Goal: Task Accomplishment & Management: Manage account settings

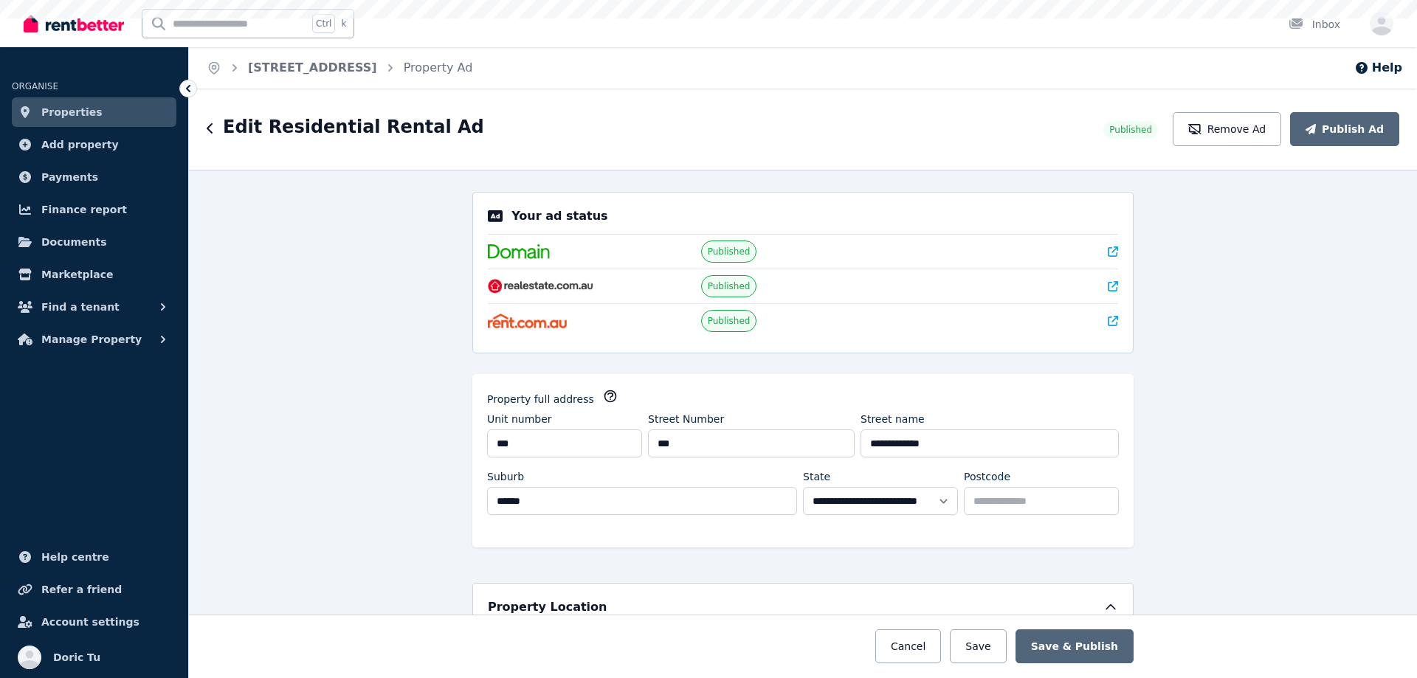
select select "***"
select select "**********"
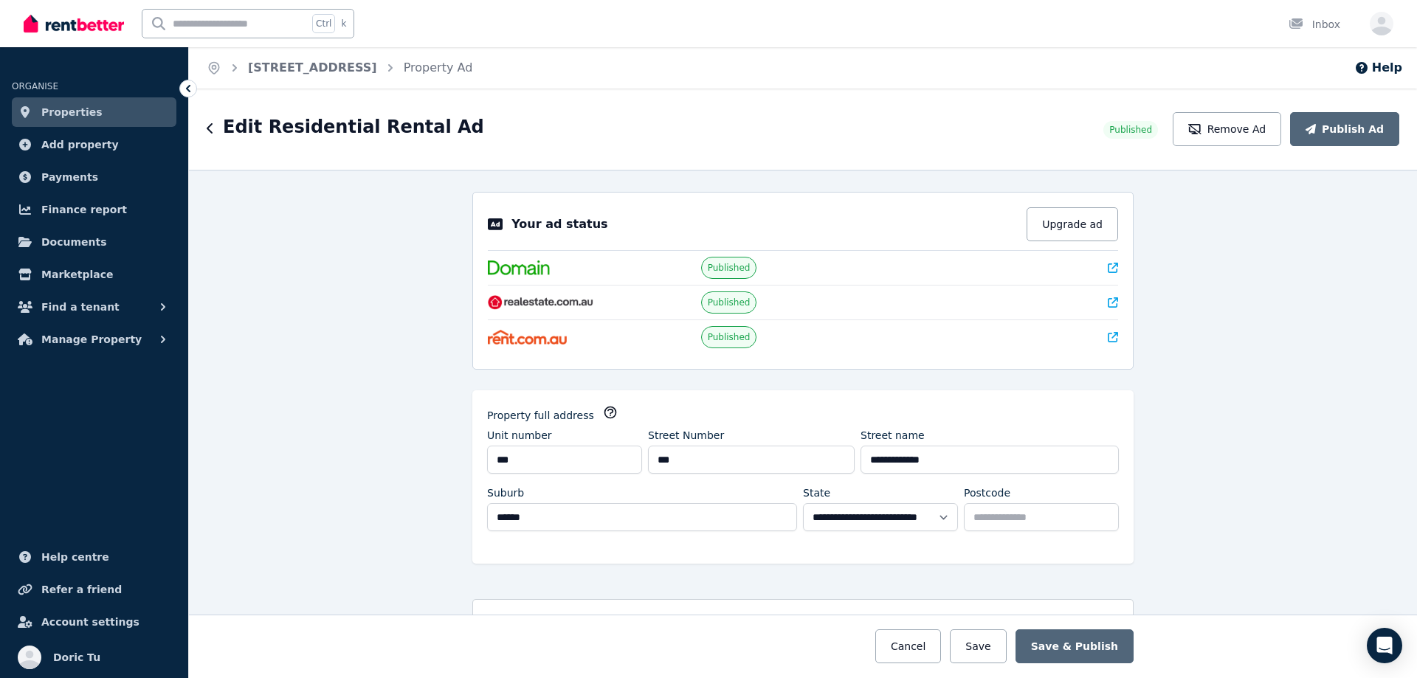
click at [526, 269] on img at bounding box center [519, 268] width 62 height 15
click at [1098, 266] on div at bounding box center [1016, 268] width 204 height 15
click at [1108, 267] on icon at bounding box center [1113, 268] width 10 height 10
click at [1096, 264] on div at bounding box center [1016, 268] width 204 height 15
click at [1101, 266] on div at bounding box center [1016, 268] width 204 height 15
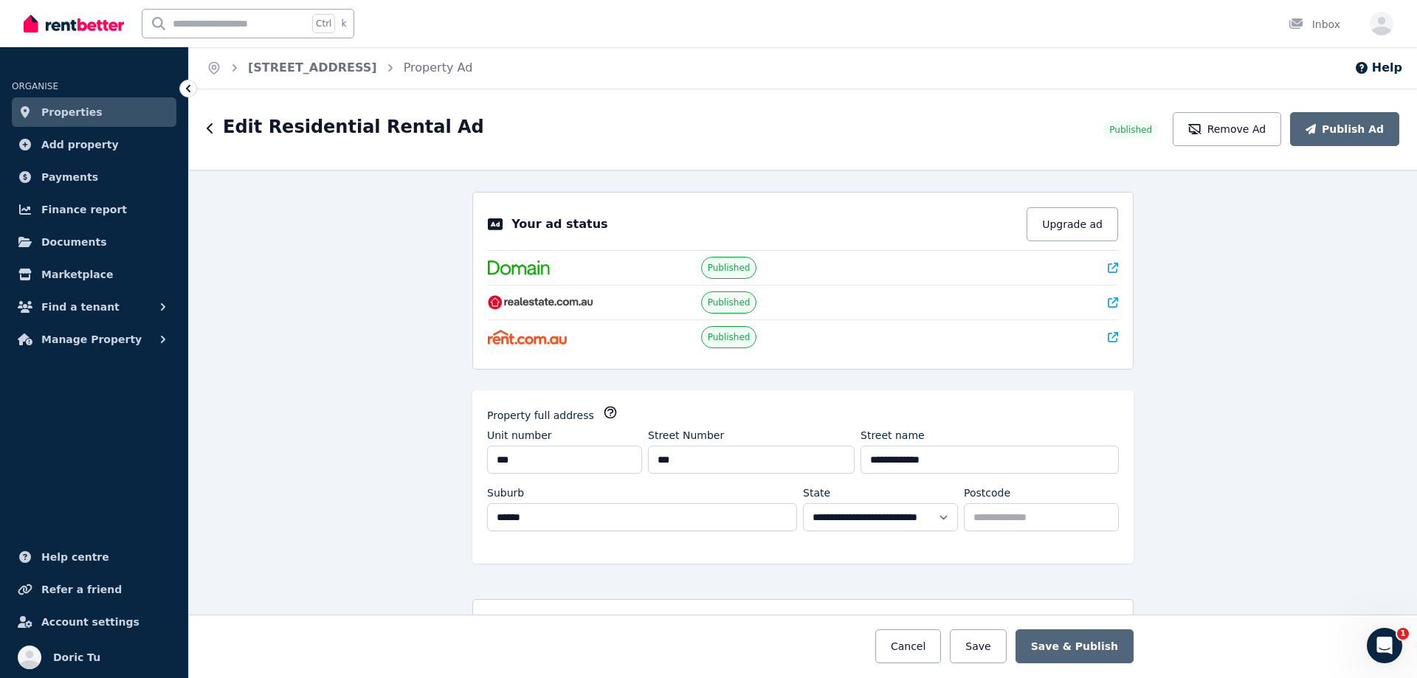
click at [1114, 272] on div "Your ad status Upgrade ad Published Published Published" at bounding box center [802, 281] width 661 height 178
click at [1109, 266] on icon at bounding box center [1113, 268] width 10 height 10
click at [1110, 298] on icon at bounding box center [1113, 303] width 10 height 10
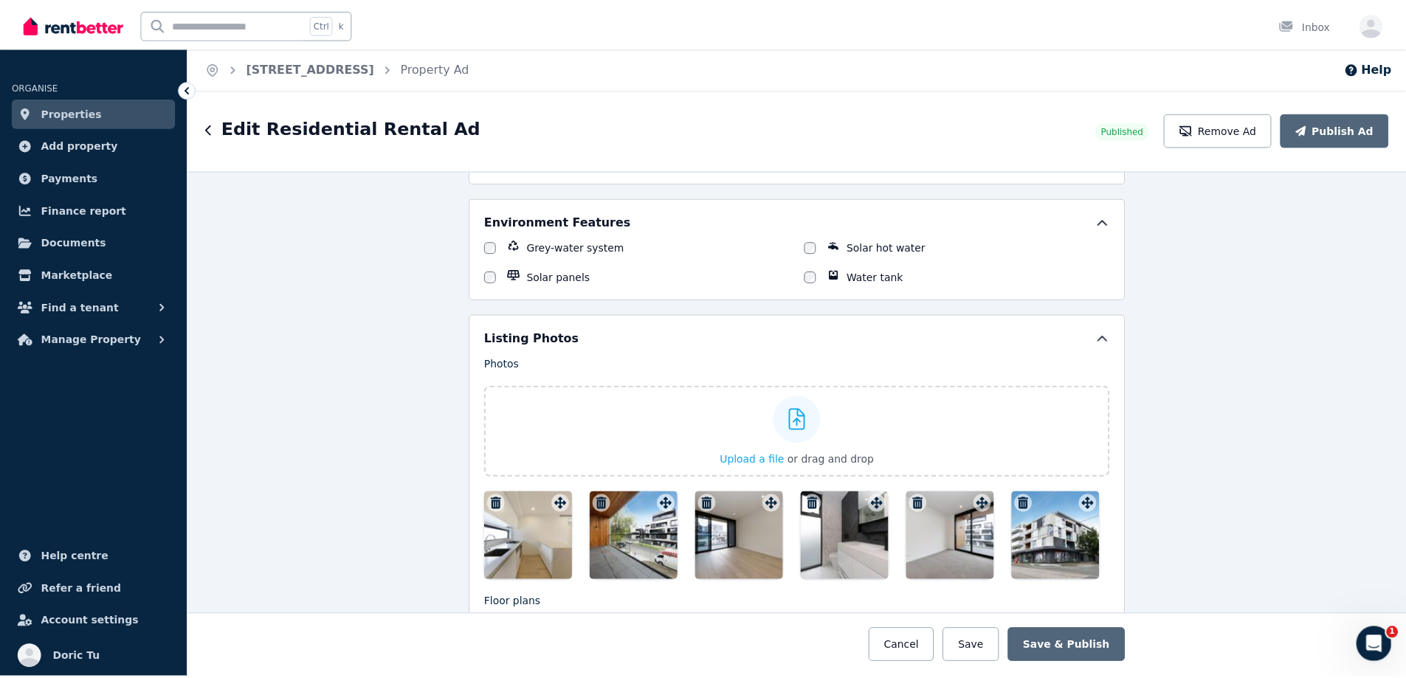
scroll to position [1476, 0]
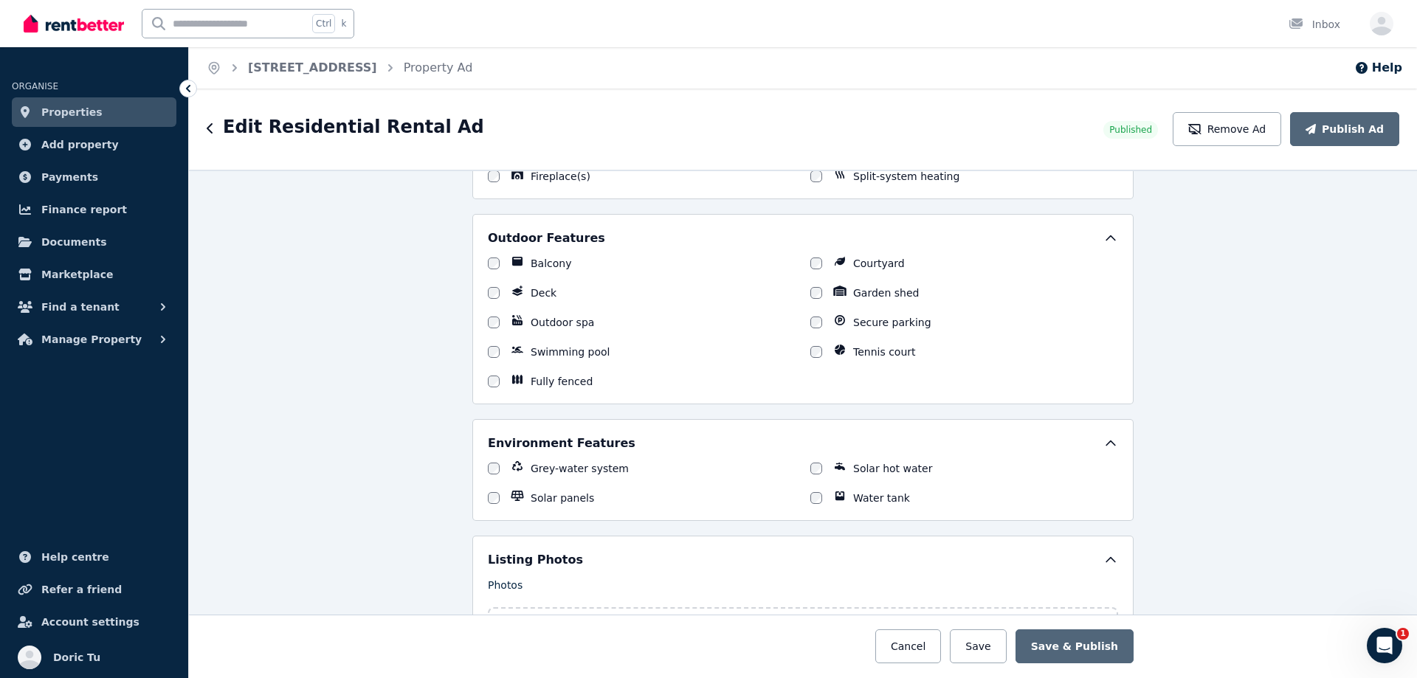
click at [120, 117] on link "Properties" at bounding box center [94, 112] width 165 height 30
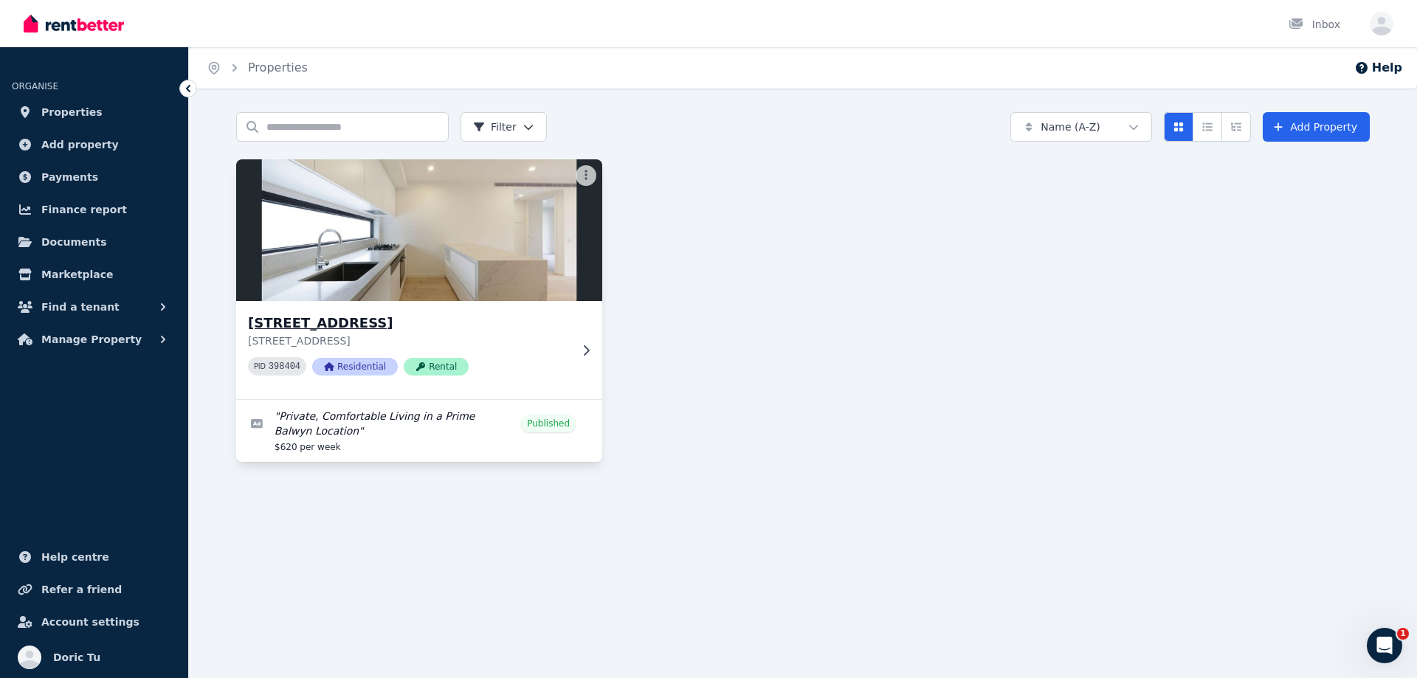
click at [523, 368] on div "PID 398404 Residential Rental" at bounding box center [409, 366] width 322 height 18
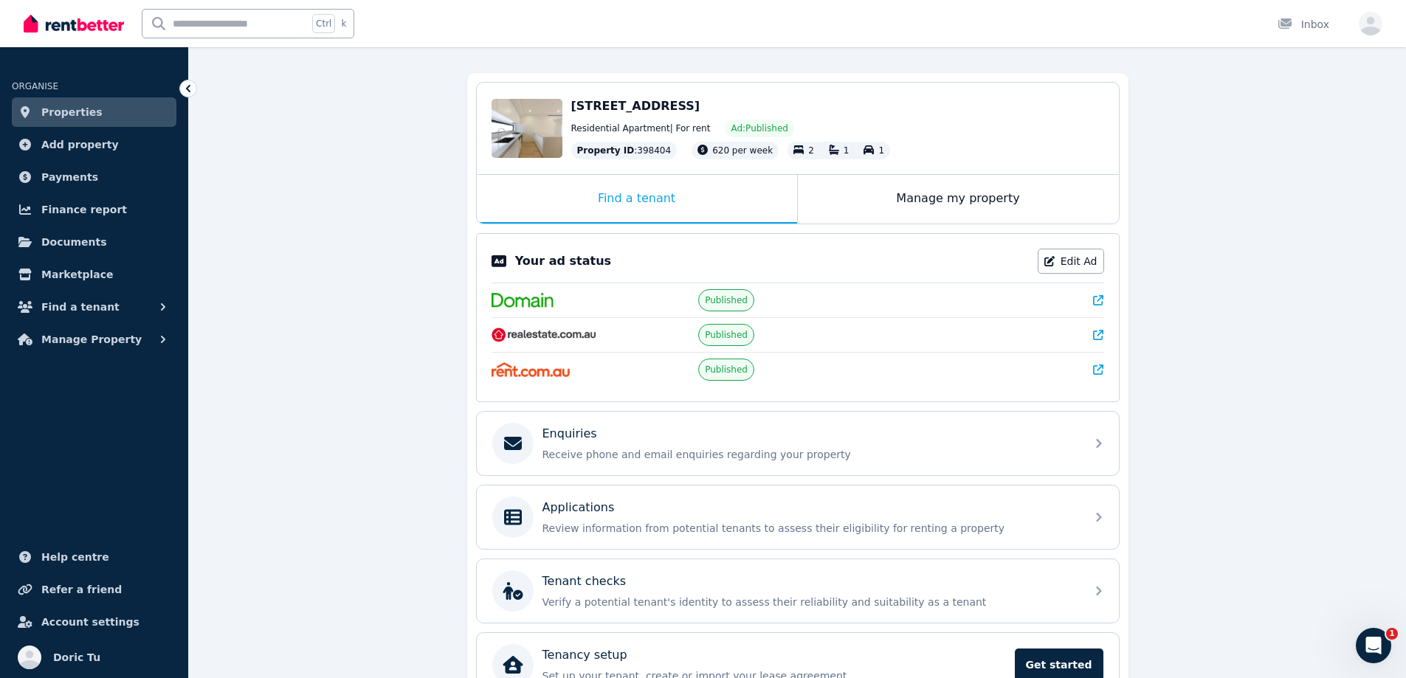
scroll to position [202, 0]
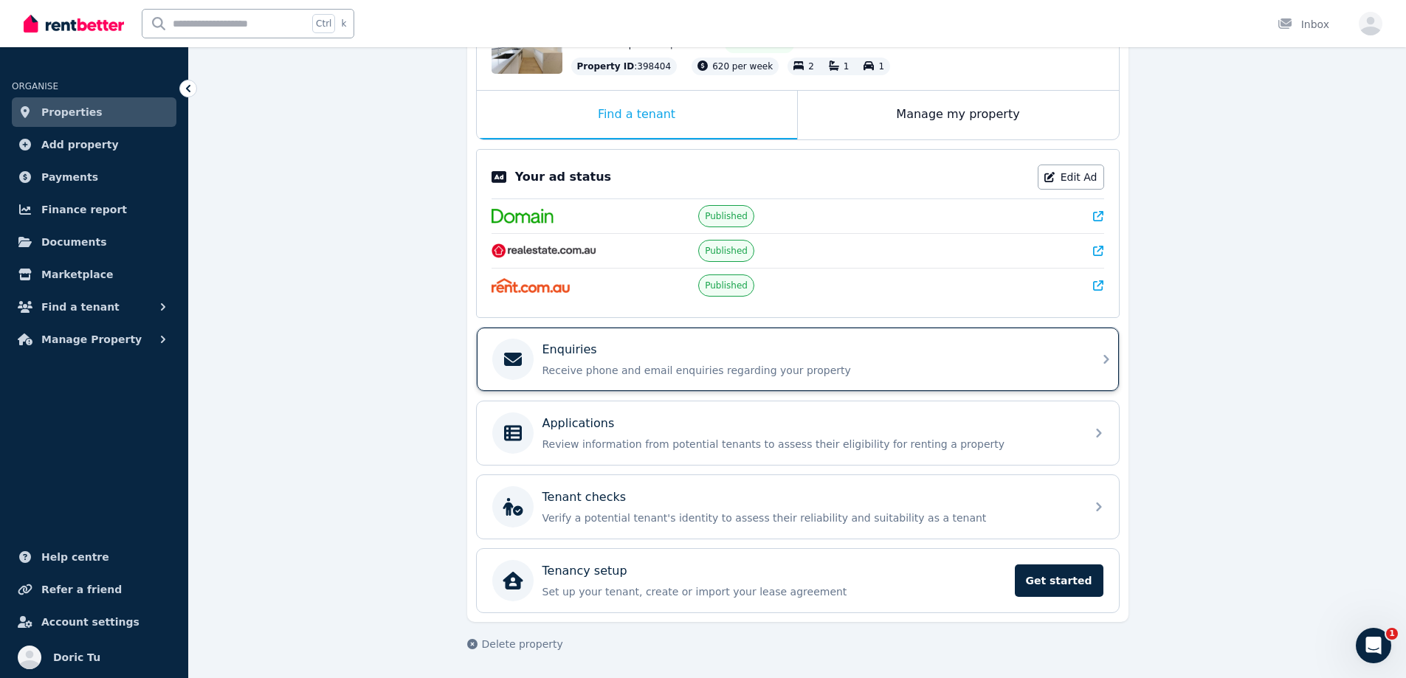
click at [565, 351] on p "Enquiries" at bounding box center [570, 350] width 55 height 18
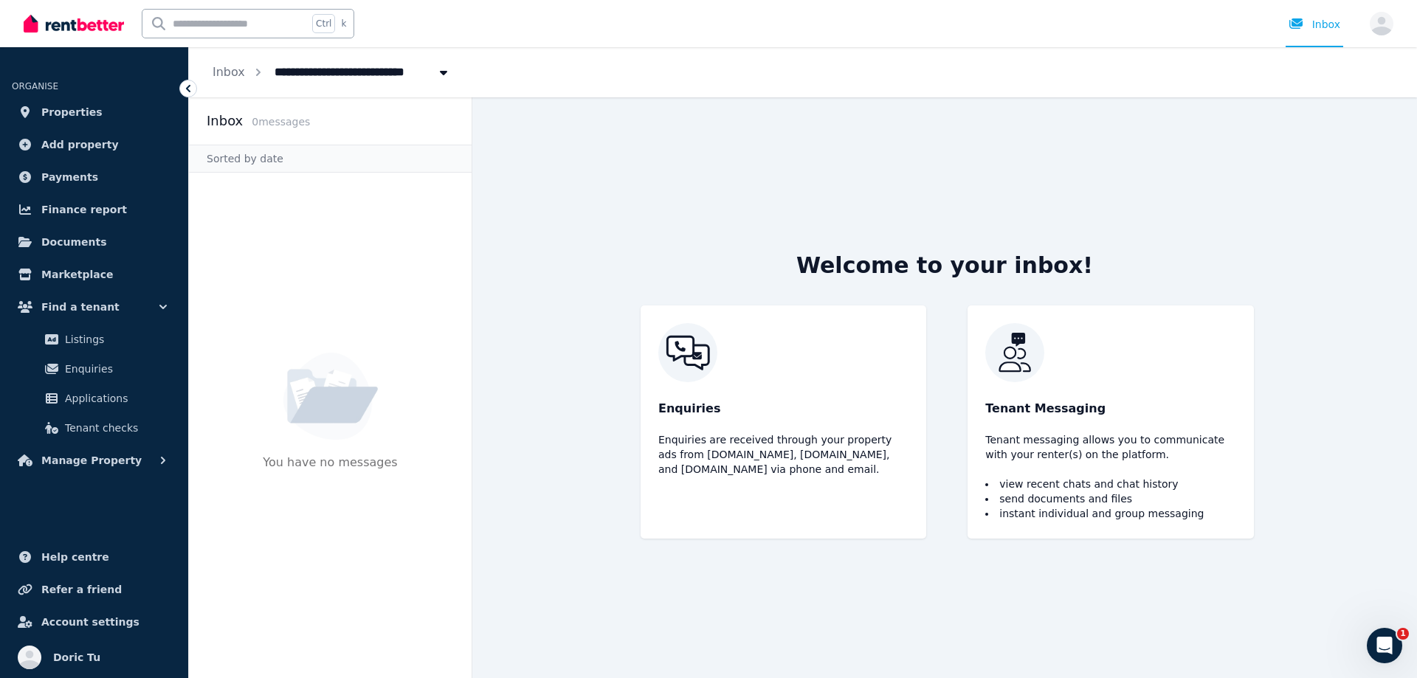
click at [697, 362] on img at bounding box center [783, 352] width 250 height 59
click at [1037, 407] on span "Tenant Messaging" at bounding box center [1046, 409] width 120 height 18
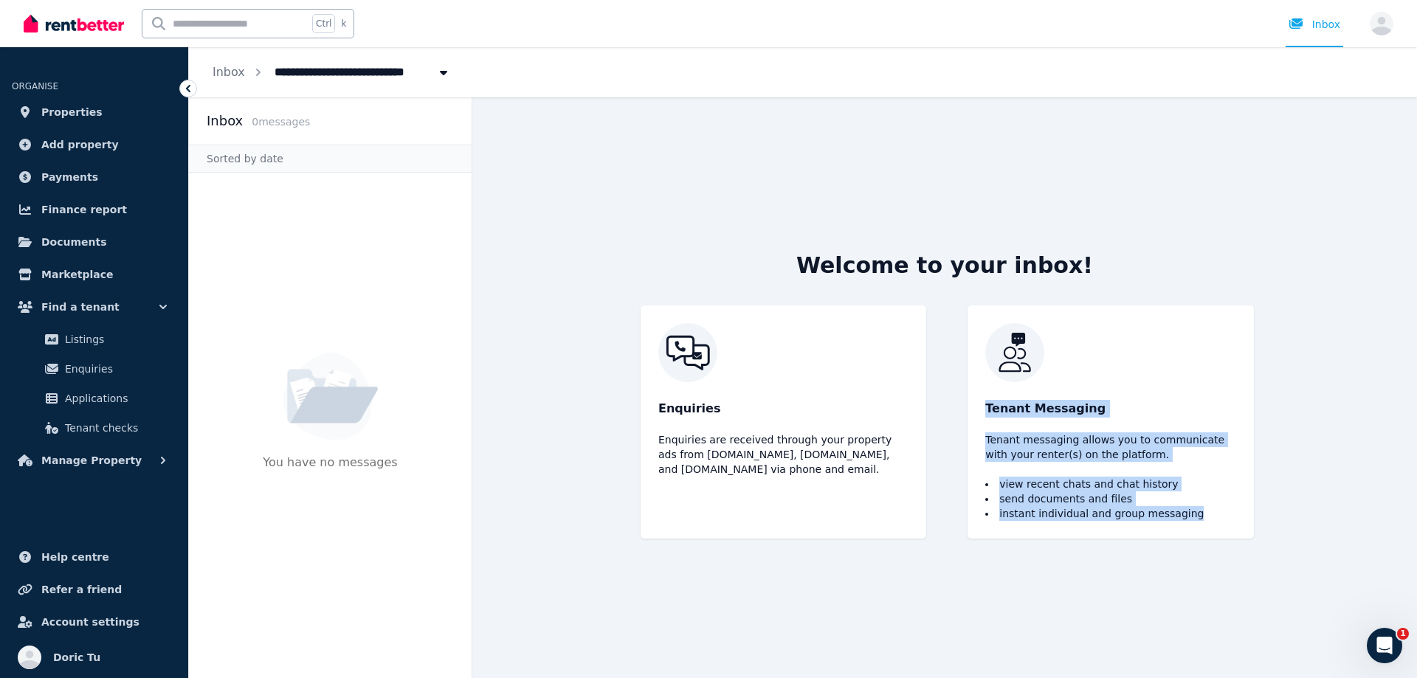
drag, startPoint x: 975, startPoint y: 393, endPoint x: 1172, endPoint y: 525, distance: 237.3
click at [1201, 532] on div "Tenant Messaging Tenant messaging allows you to communicate with your renter(s)…" at bounding box center [1111, 422] width 286 height 233
drag, startPoint x: 1084, startPoint y: 509, endPoint x: 1045, endPoint y: 498, distance: 41.4
click at [1084, 509] on li "instant individual and group messaging" at bounding box center [1111, 513] width 250 height 15
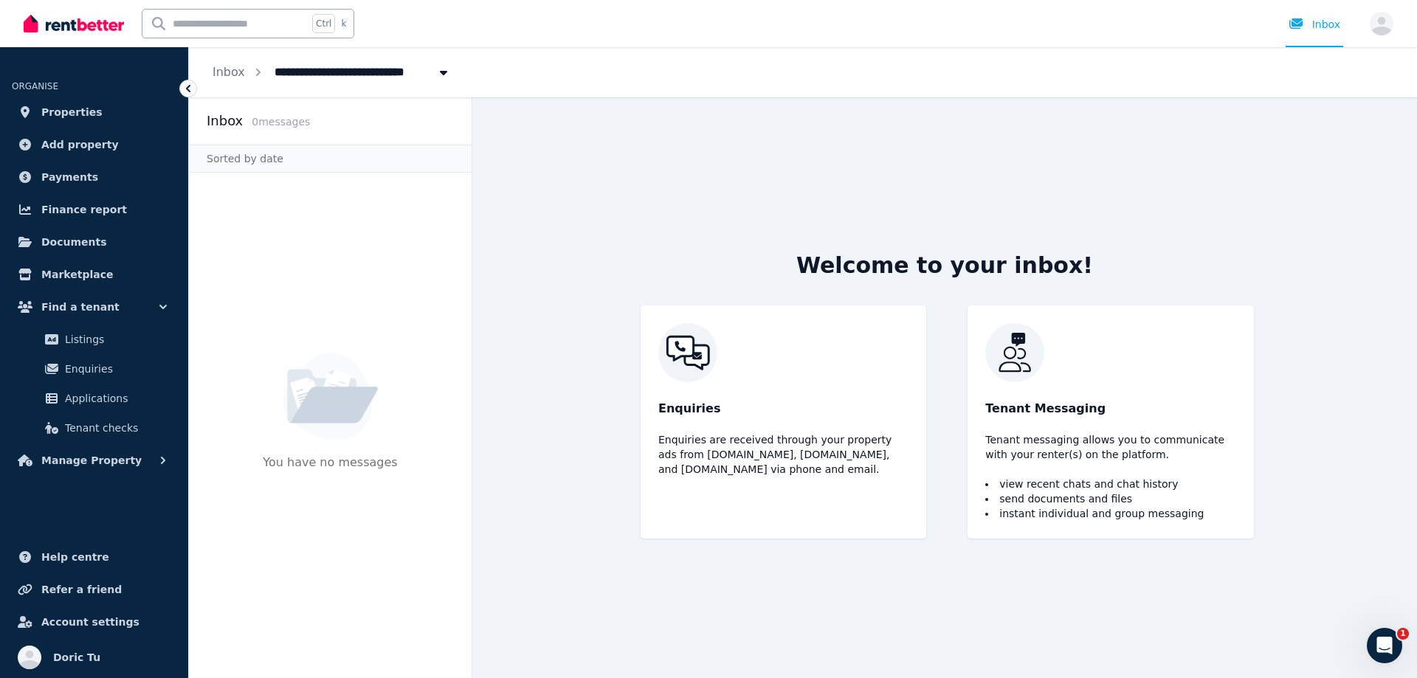
click at [813, 427] on div "Enquiries Enquiries are received through your property ads from [DOMAIN_NAME], …" at bounding box center [784, 422] width 286 height 233
drag, startPoint x: 766, startPoint y: 505, endPoint x: 836, endPoint y: 572, distance: 97.1
click at [839, 578] on div "Welcome to your inbox! Enquiries Enquiries are received through your property a…" at bounding box center [944, 387] width 661 height 581
click at [785, 510] on div "Enquiries Enquiries are received through your property ads from [DOMAIN_NAME], …" at bounding box center [784, 422] width 286 height 233
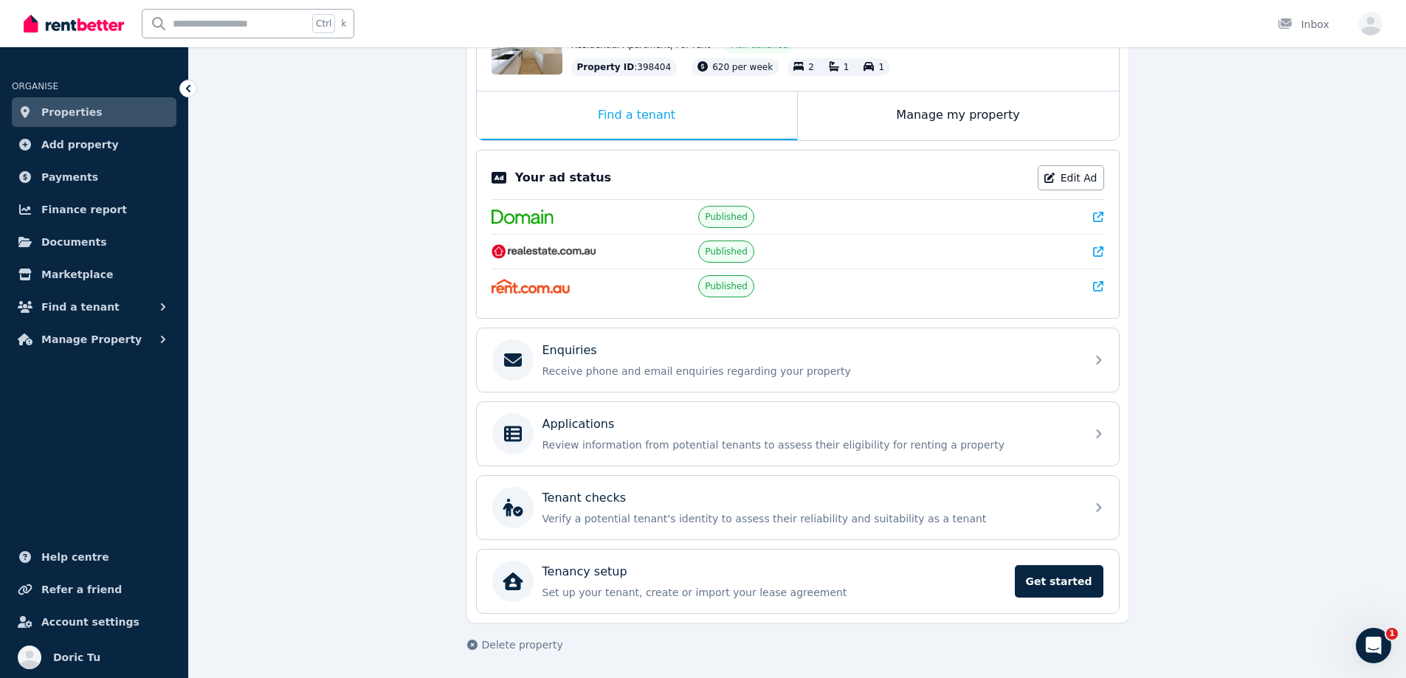
scroll to position [202, 0]
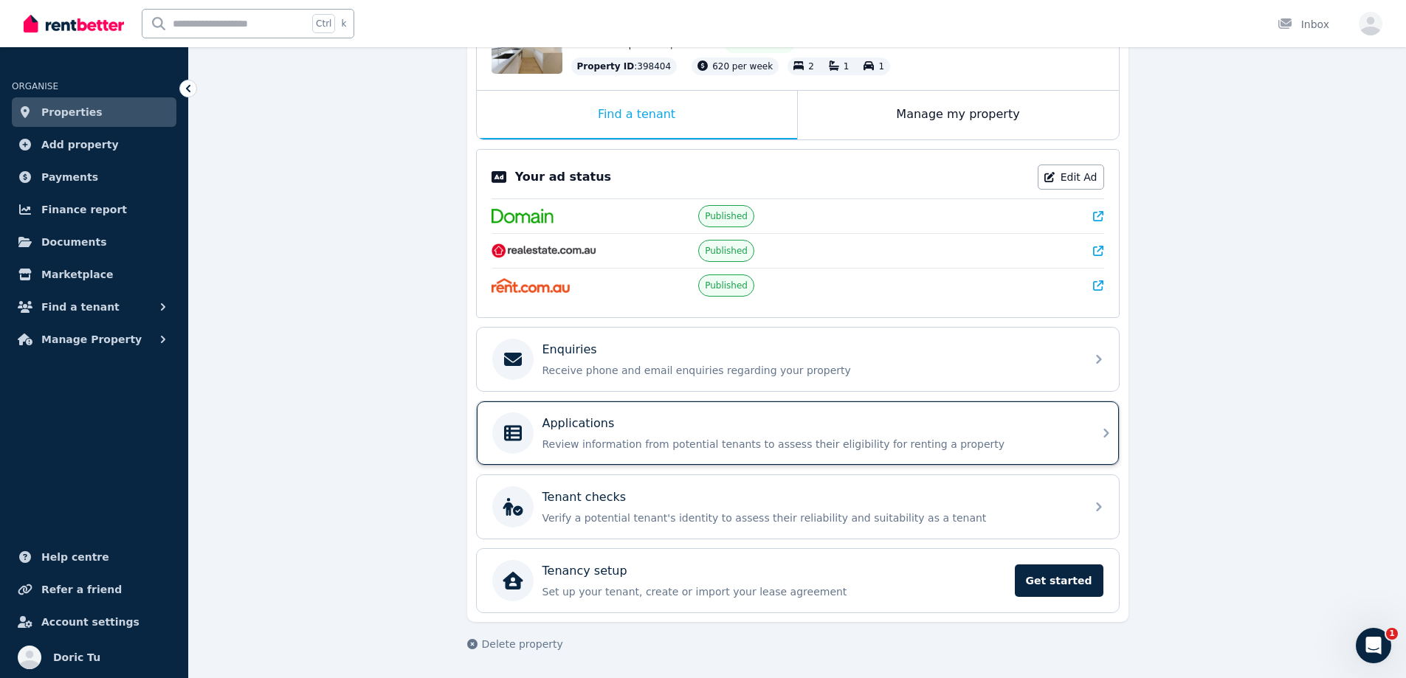
click at [563, 452] on div "Applications Review information from potential tenants to assess their eligibil…" at bounding box center [784, 433] width 585 height 41
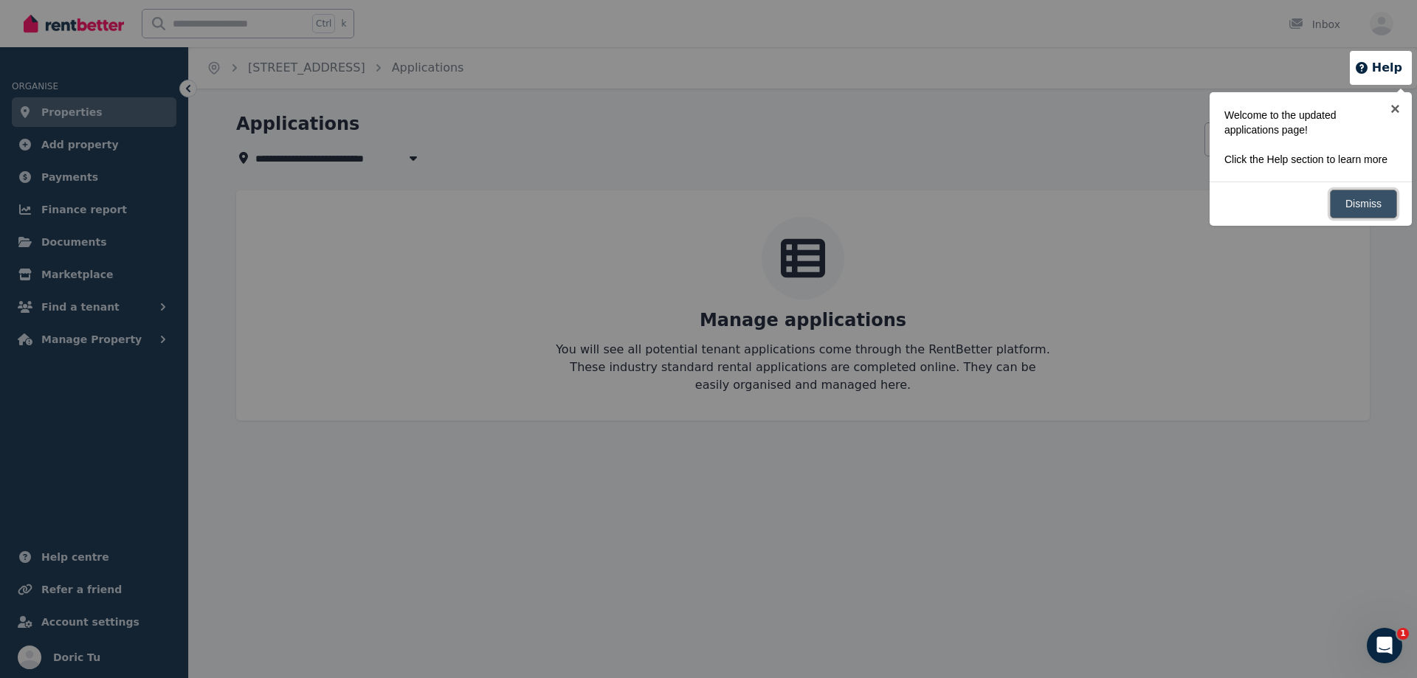
click at [1366, 200] on link "Dismiss" at bounding box center [1363, 204] width 67 height 29
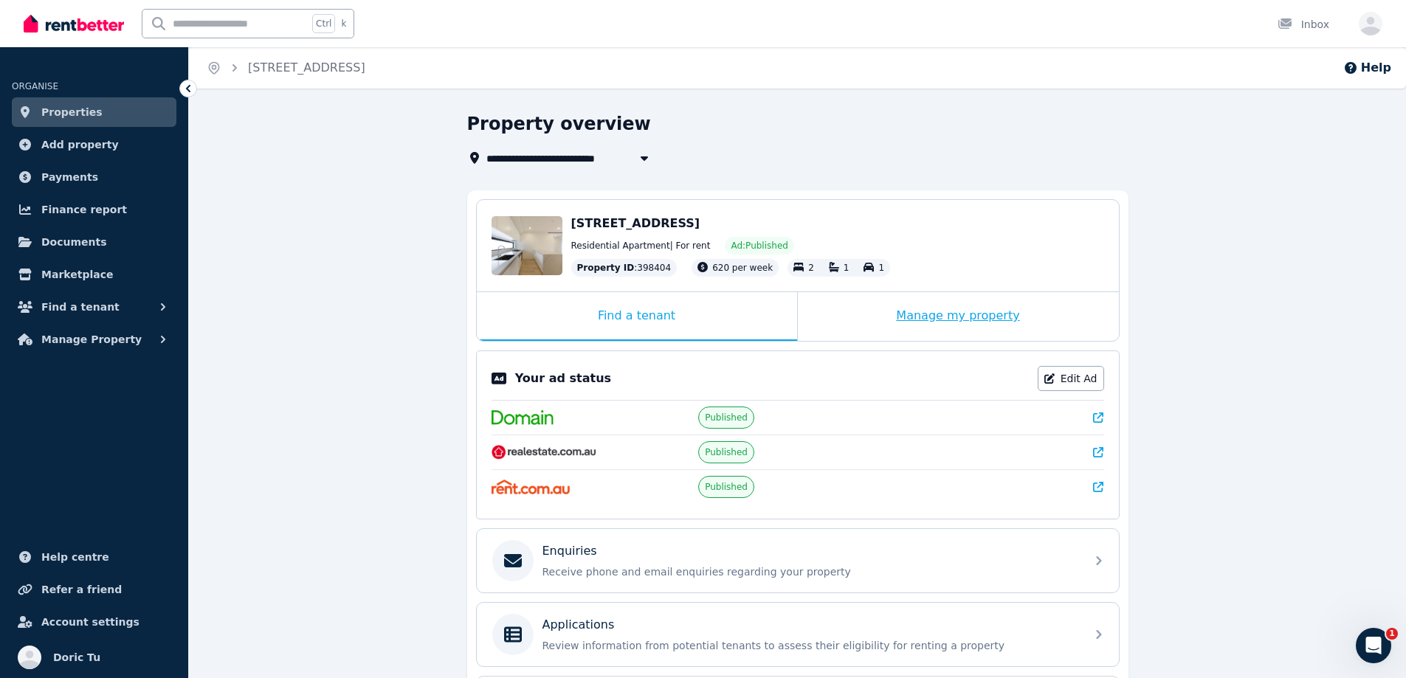
click at [879, 313] on div "Manage my property" at bounding box center [958, 316] width 321 height 49
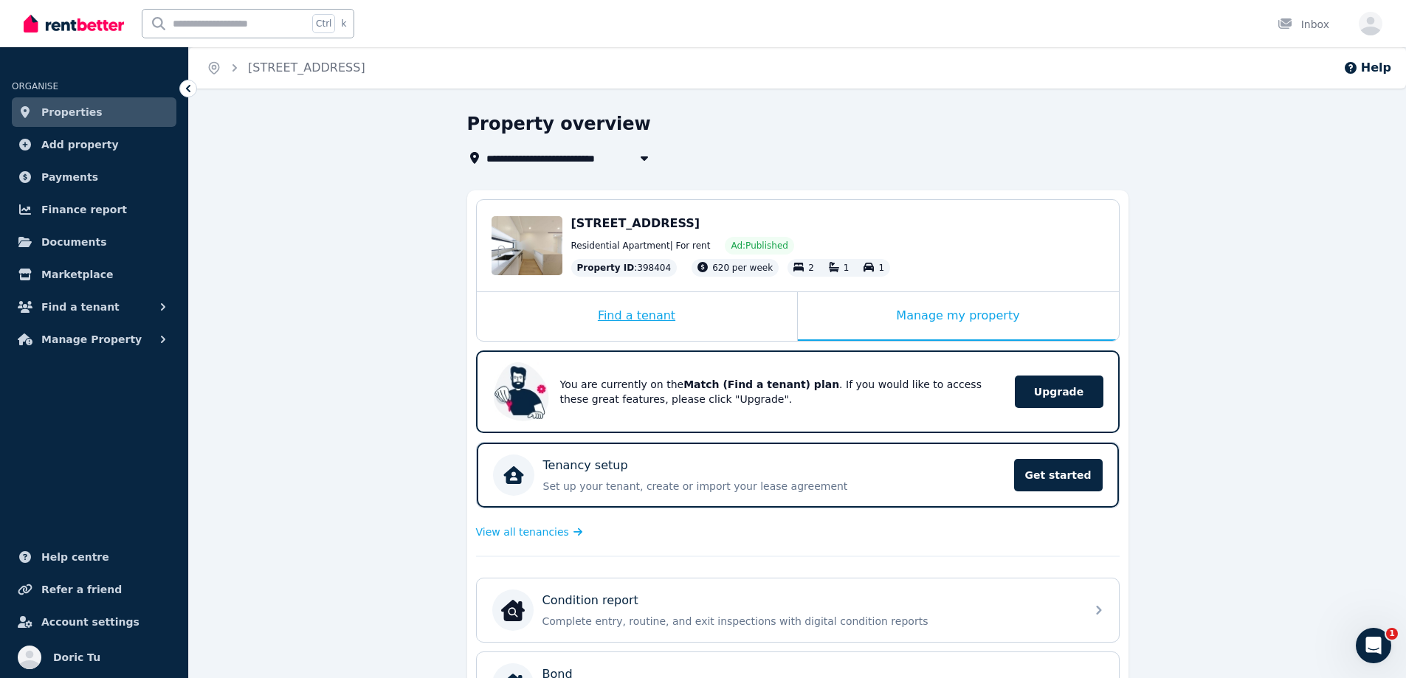
click at [701, 312] on div "Find a tenant" at bounding box center [637, 316] width 320 height 49
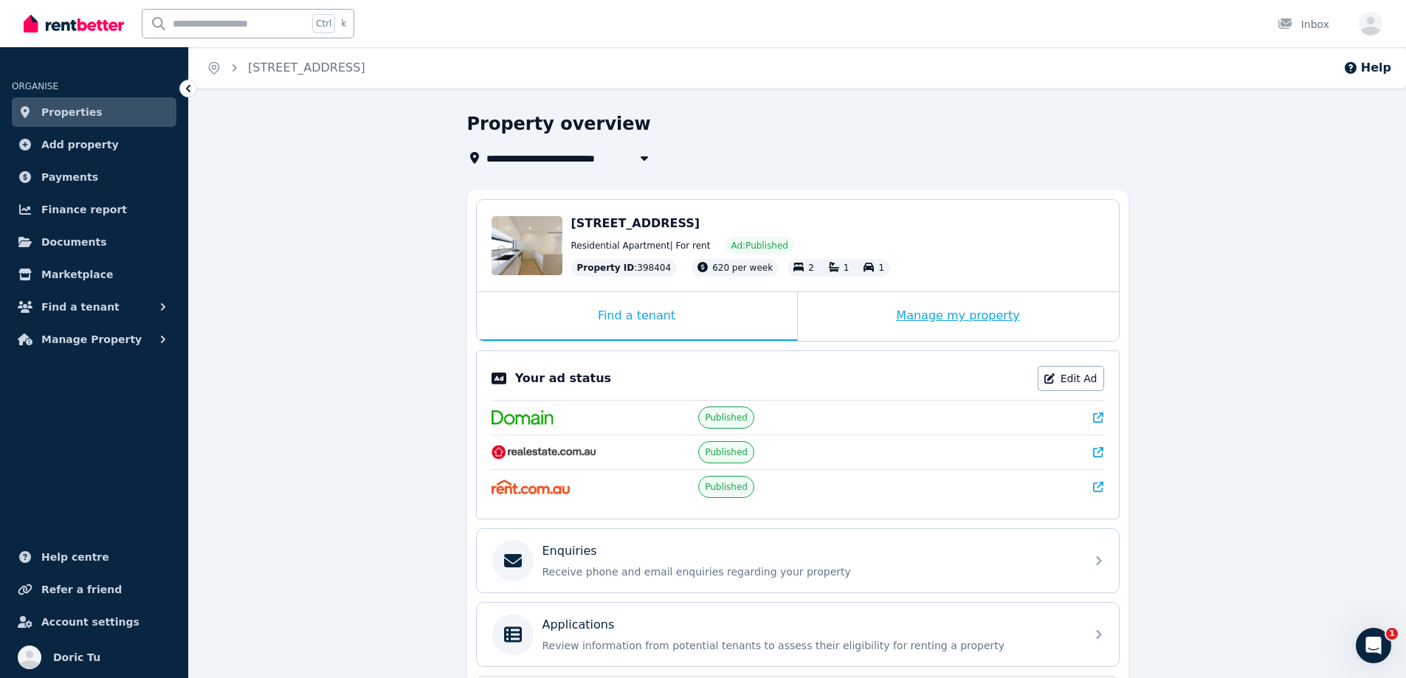
click at [873, 311] on div "Manage my property" at bounding box center [958, 316] width 321 height 49
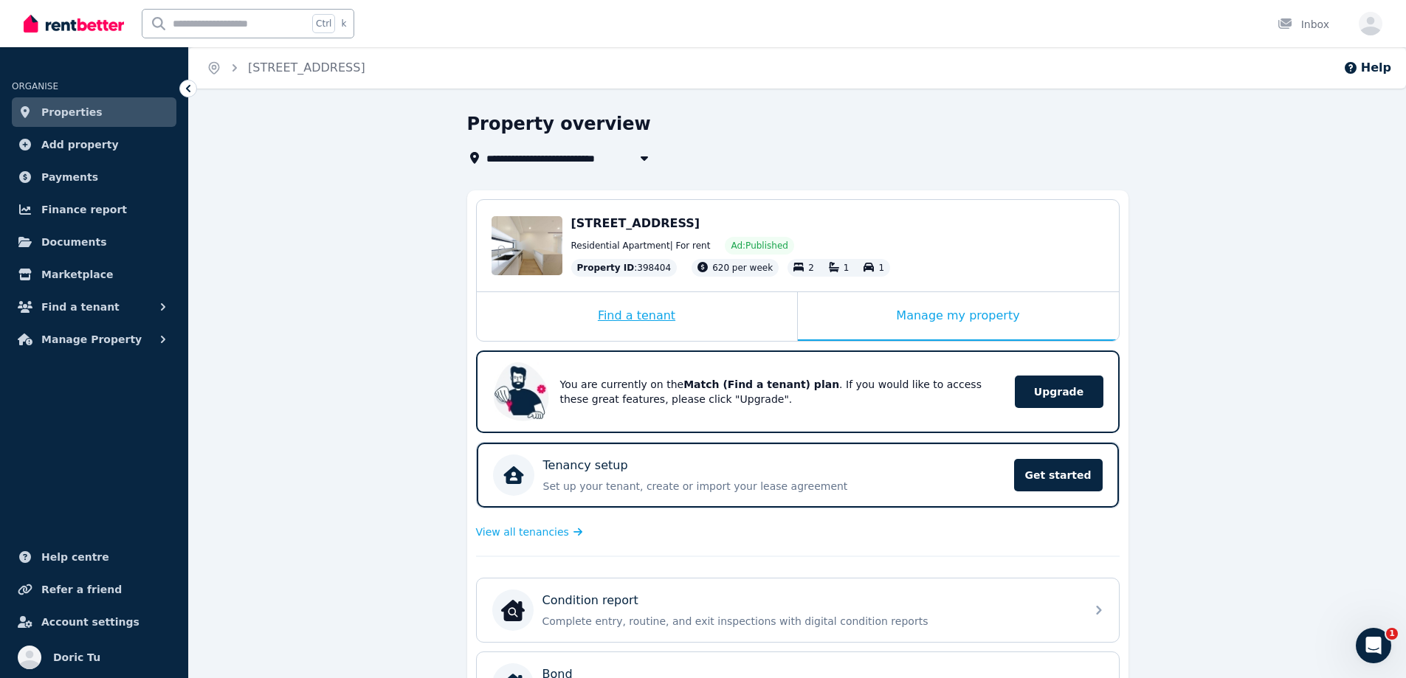
click at [575, 325] on div "Find a tenant" at bounding box center [637, 316] width 320 height 49
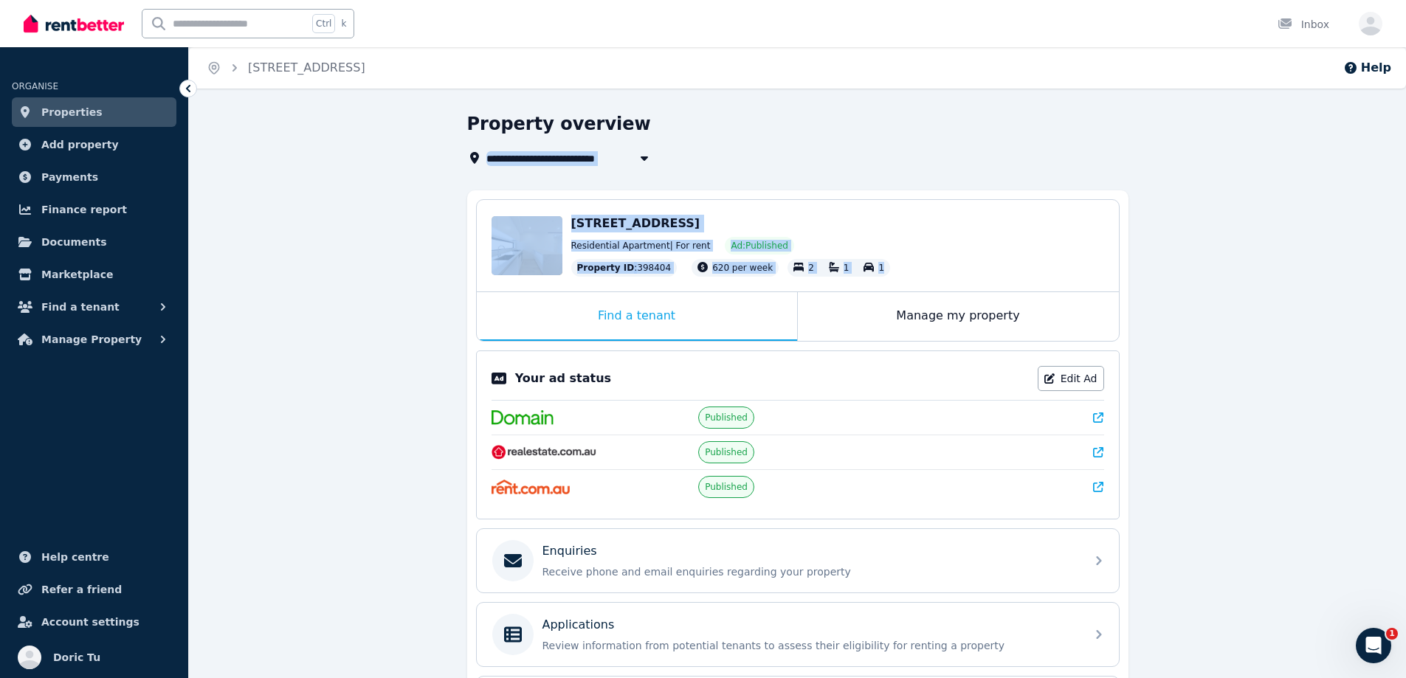
drag, startPoint x: 856, startPoint y: 245, endPoint x: 411, endPoint y: 158, distance: 452.9
click at [411, 153] on div "**********" at bounding box center [797, 496] width 1217 height 768
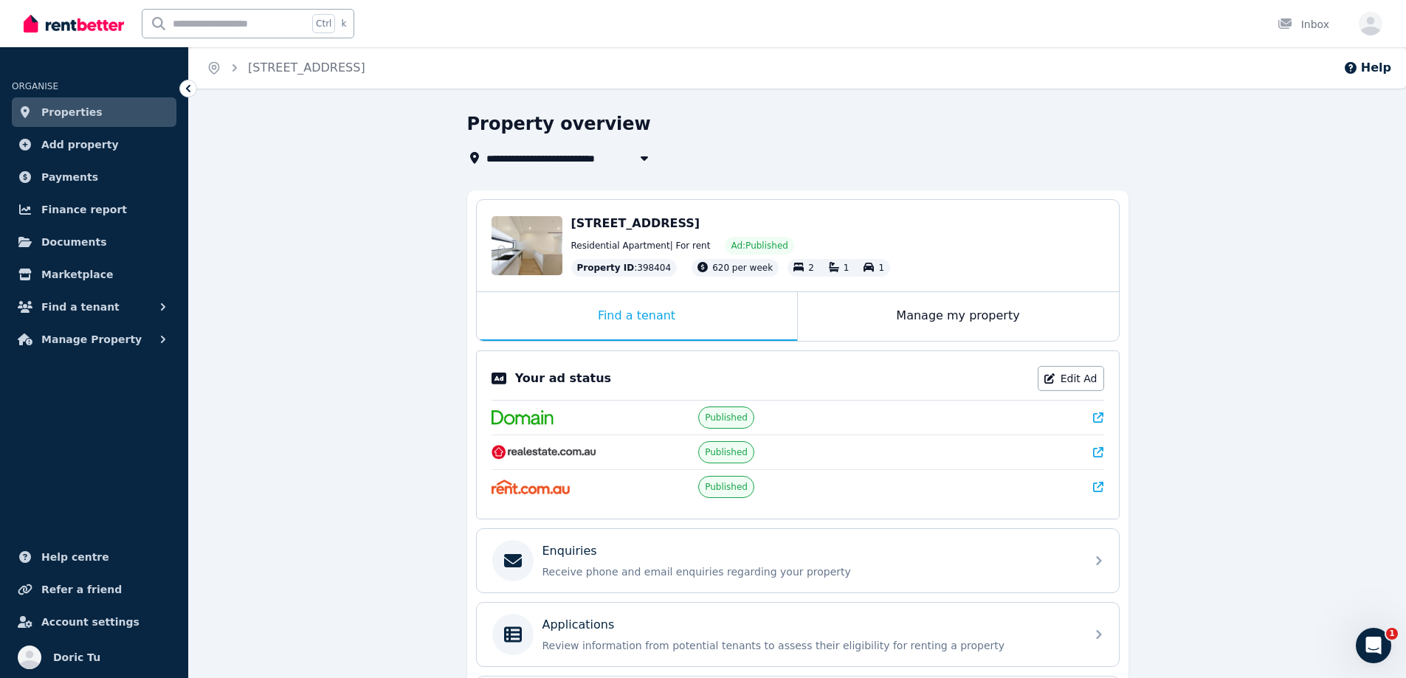
click at [410, 162] on div "**********" at bounding box center [797, 496] width 1217 height 768
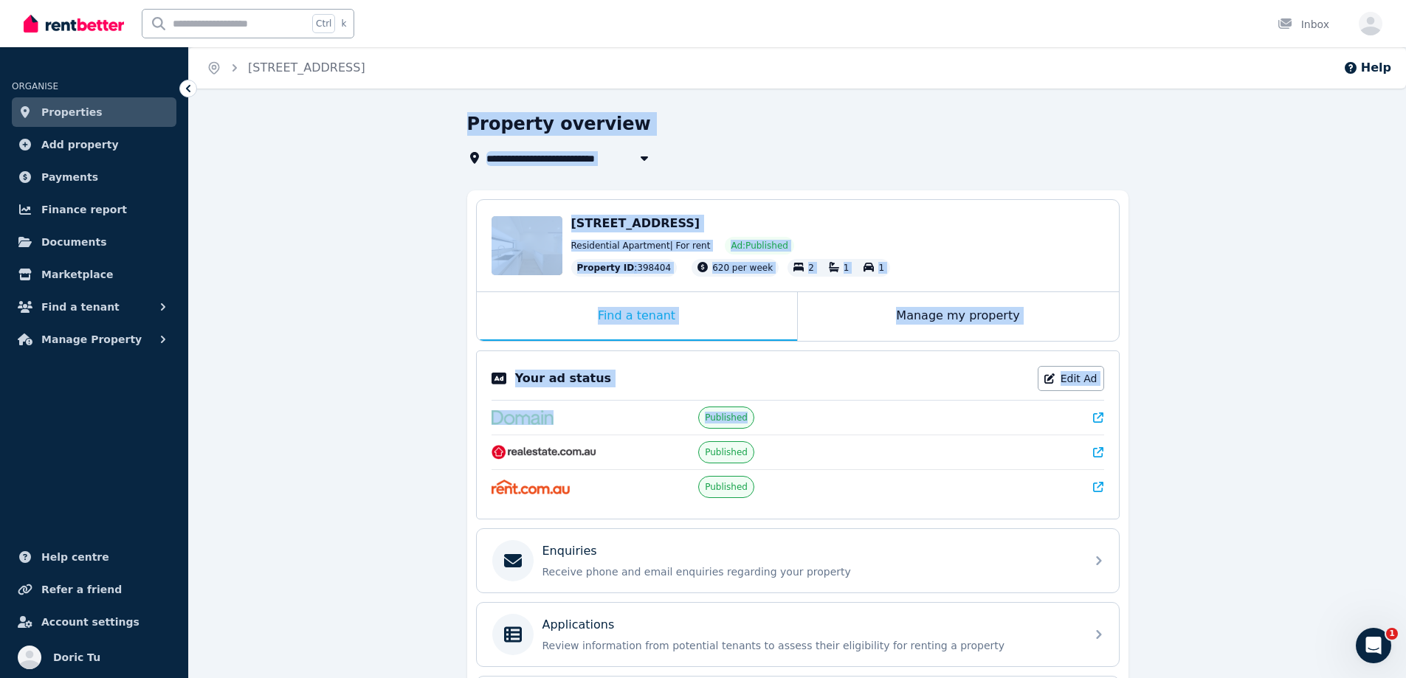
drag, startPoint x: 428, startPoint y: 114, endPoint x: 709, endPoint y: 422, distance: 416.5
click at [754, 430] on div "**********" at bounding box center [797, 496] width 1217 height 768
click at [261, 289] on div "**********" at bounding box center [797, 496] width 1217 height 768
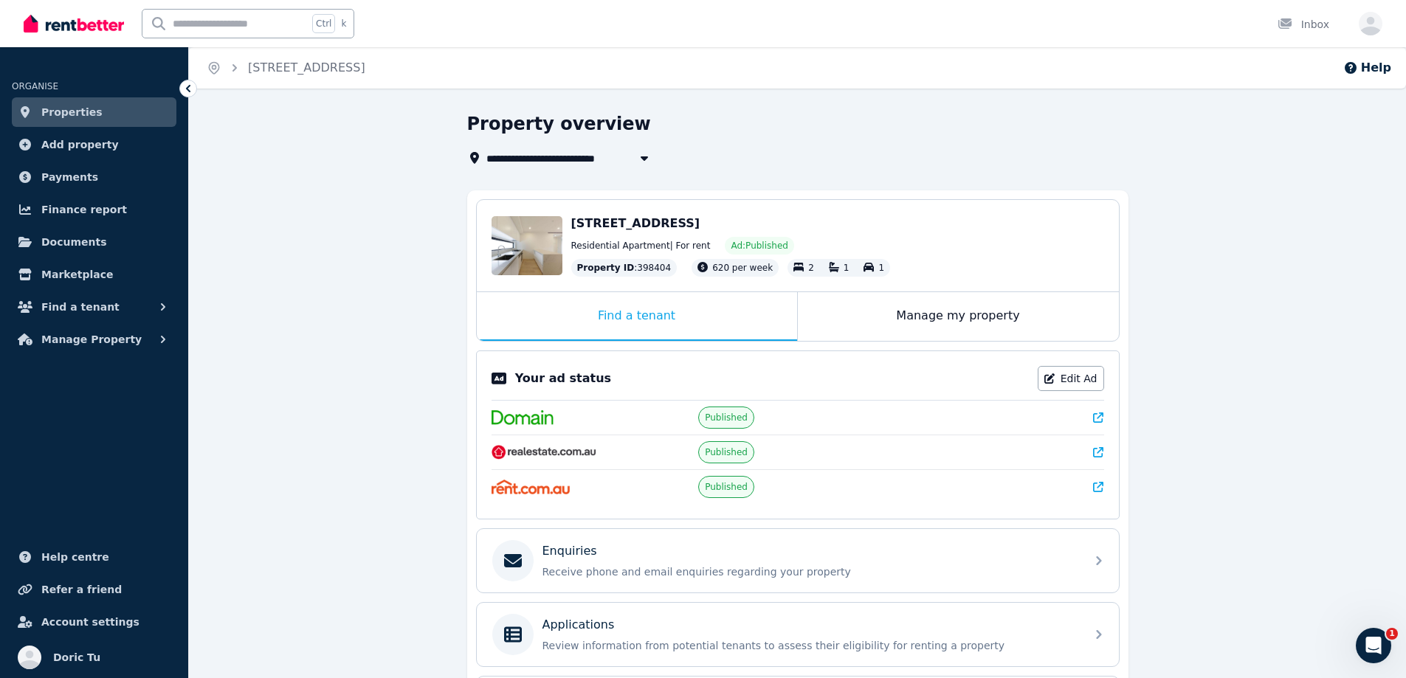
click at [470, 166] on div "**********" at bounding box center [562, 158] width 190 height 18
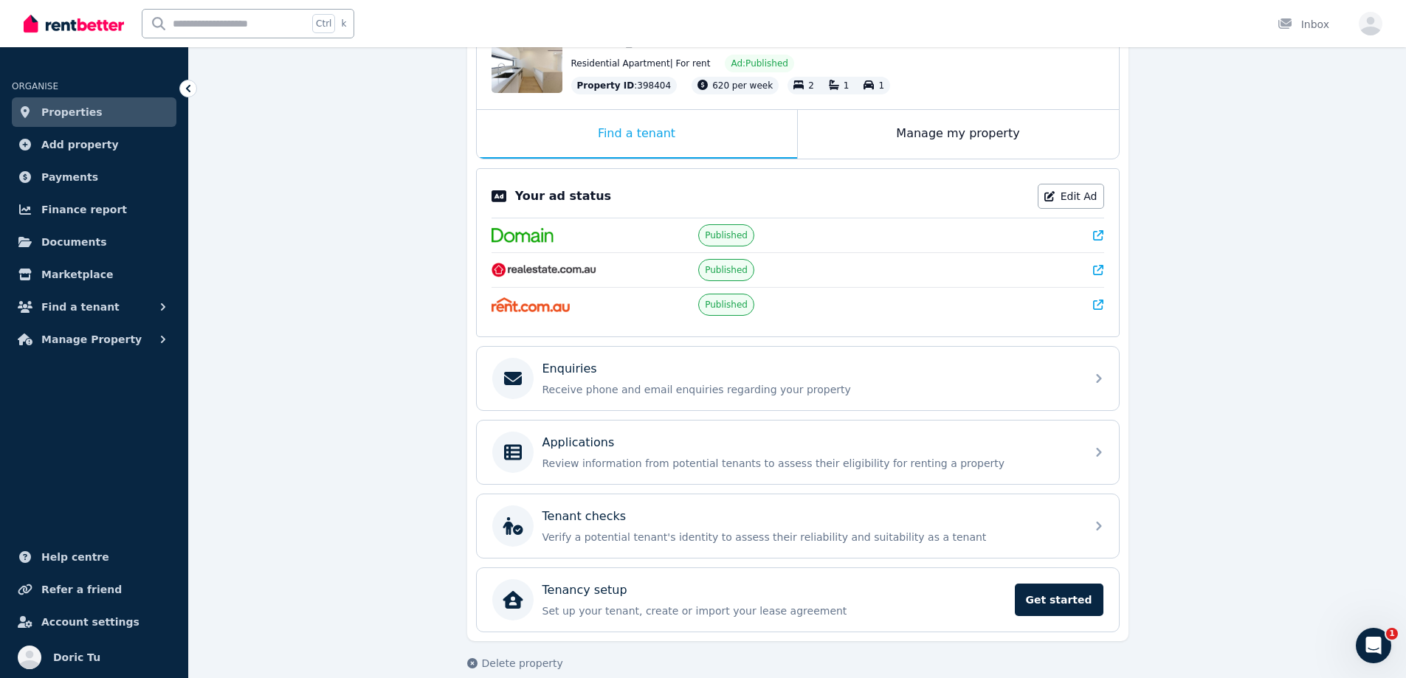
scroll to position [202, 0]
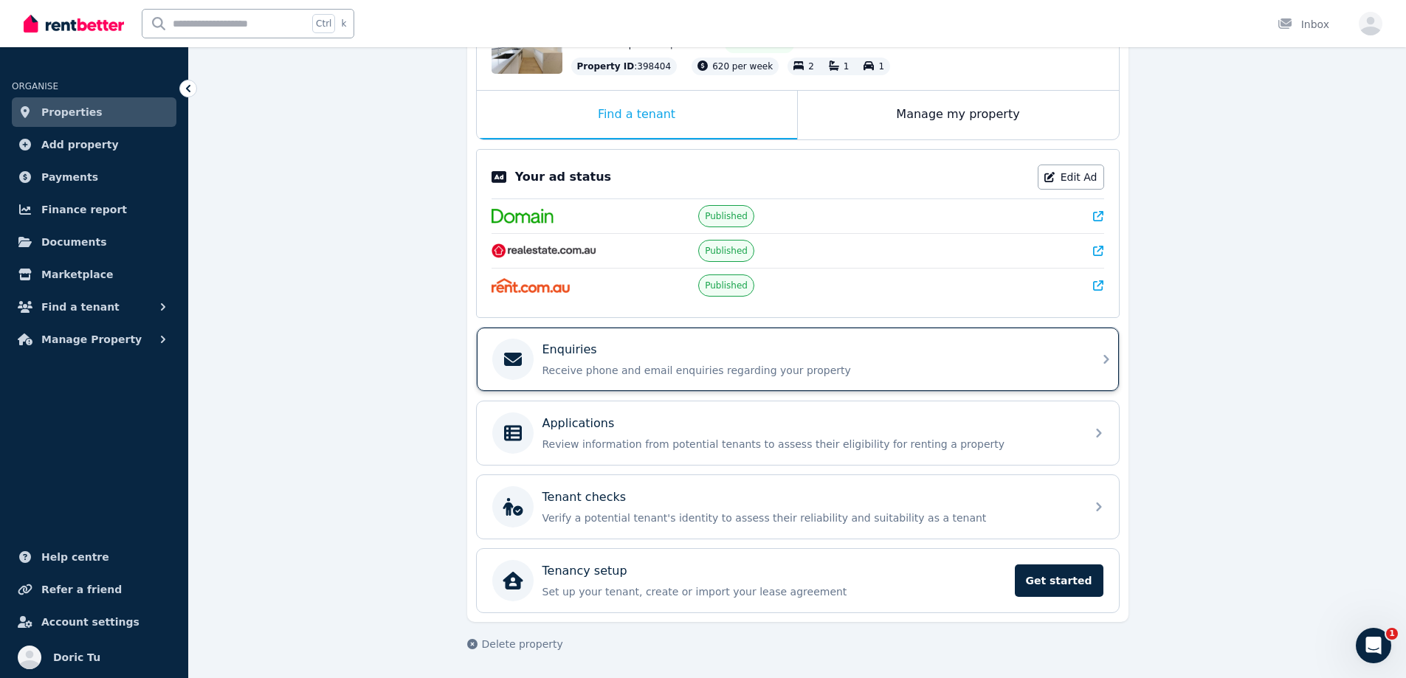
click at [599, 345] on div "Enquiries" at bounding box center [810, 350] width 534 height 18
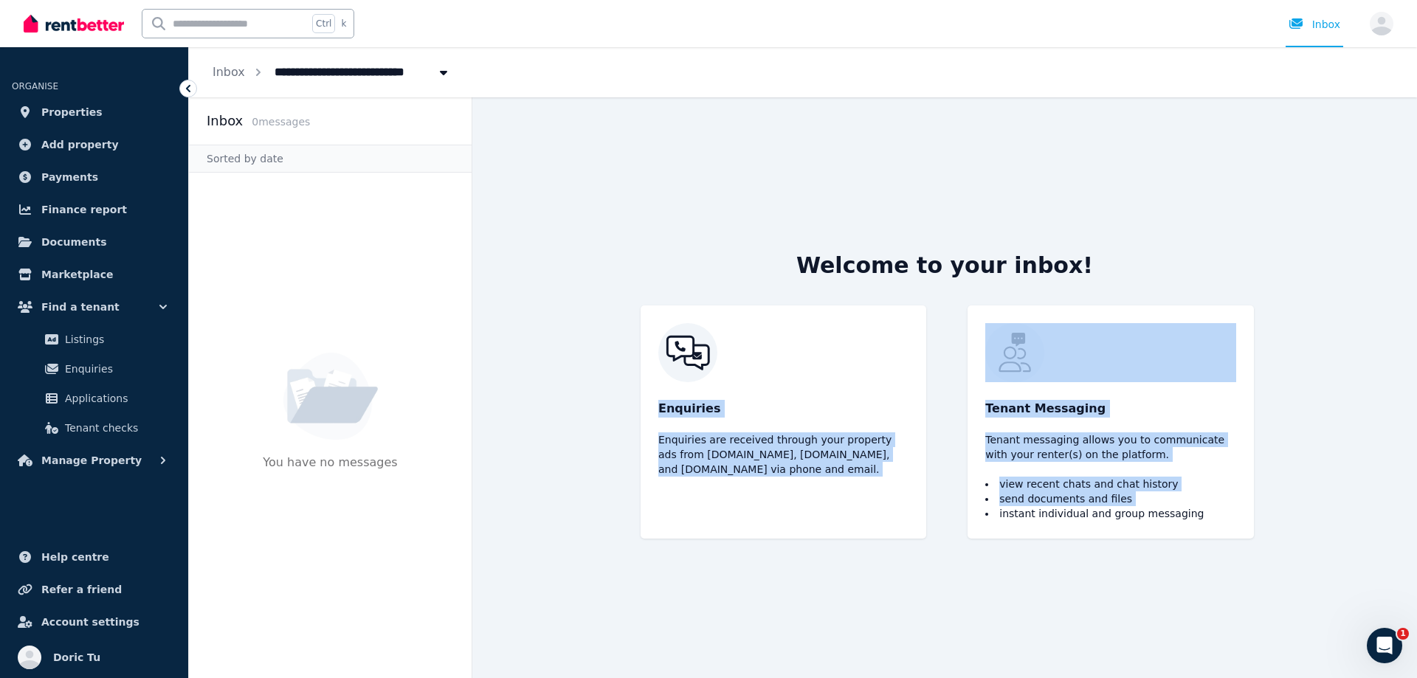
drag, startPoint x: 604, startPoint y: 276, endPoint x: 955, endPoint y: 568, distance: 456.5
click at [955, 568] on main "Welcome to your inbox! Enquiries Enquiries are received through your property a…" at bounding box center [944, 387] width 945 height 581
click at [687, 529] on div "Enquiries Enquiries are received through your property ads from [DOMAIN_NAME], …" at bounding box center [784, 422] width 286 height 233
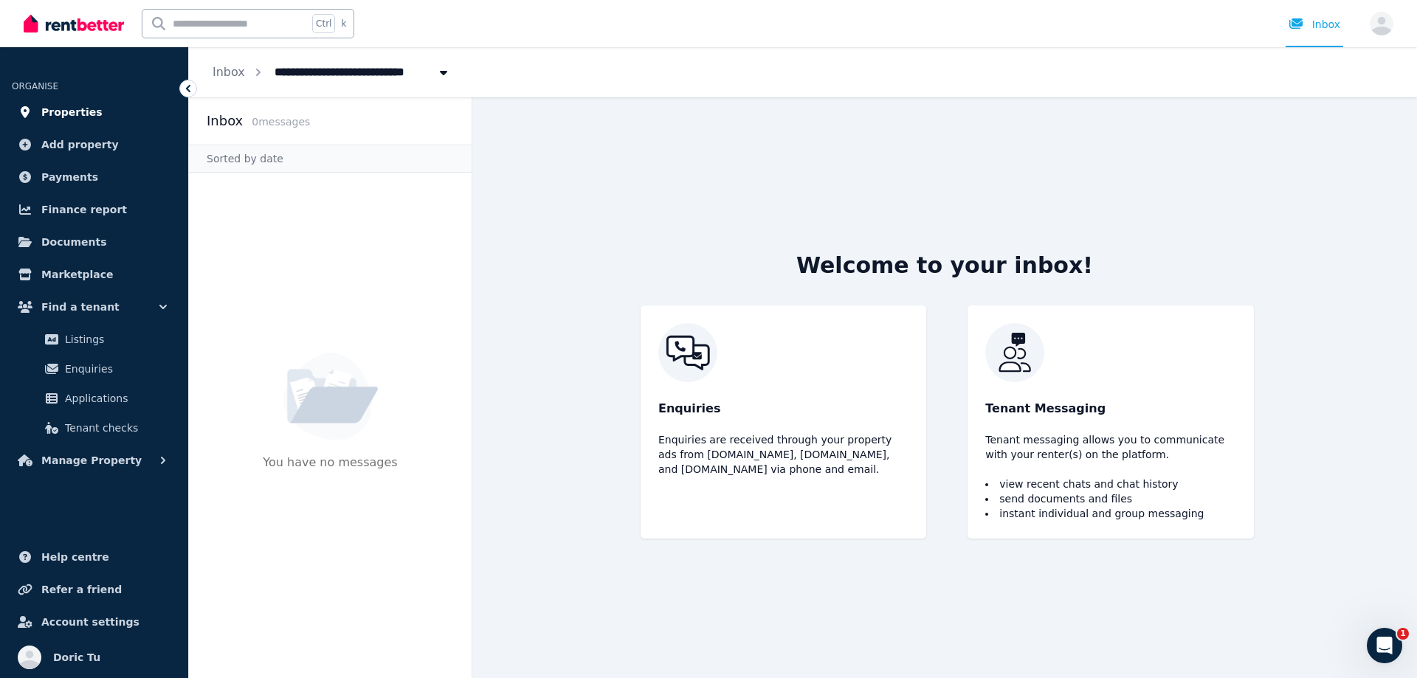
click at [61, 100] on link "Properties" at bounding box center [94, 112] width 165 height 30
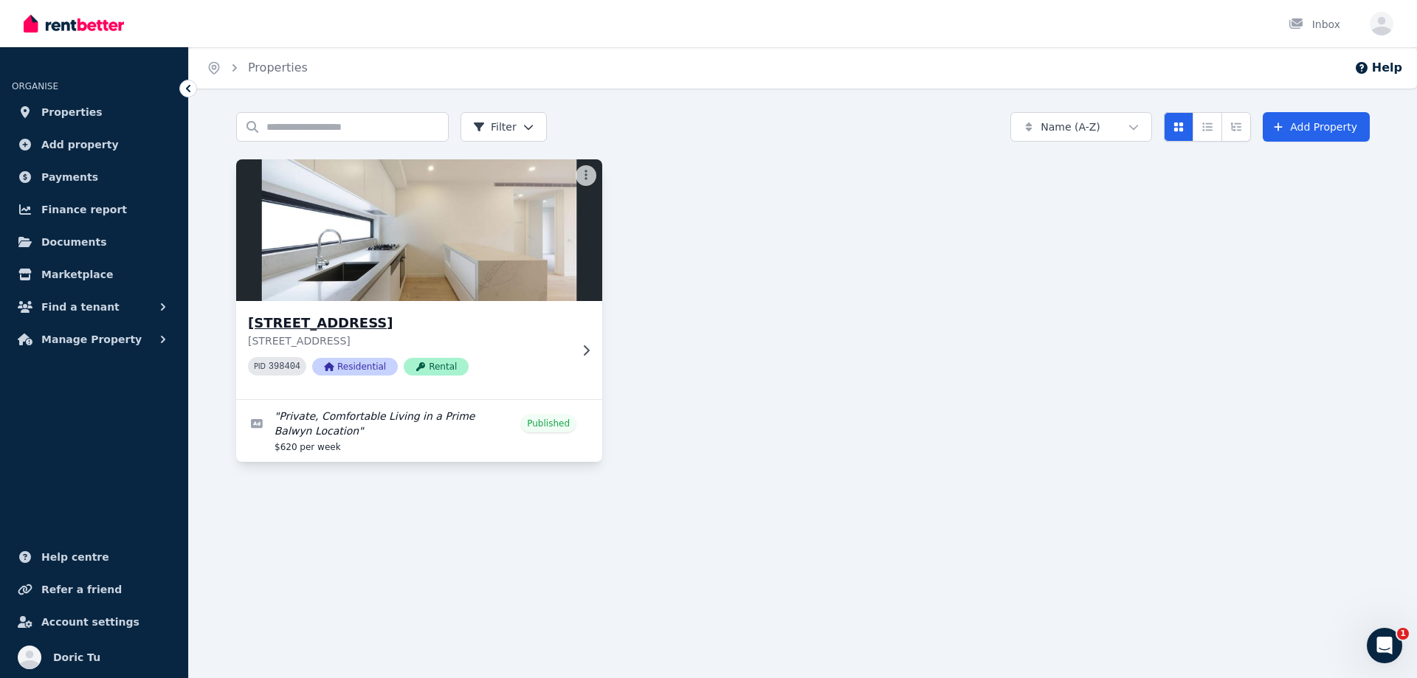
click at [416, 299] on img at bounding box center [419, 230] width 385 height 149
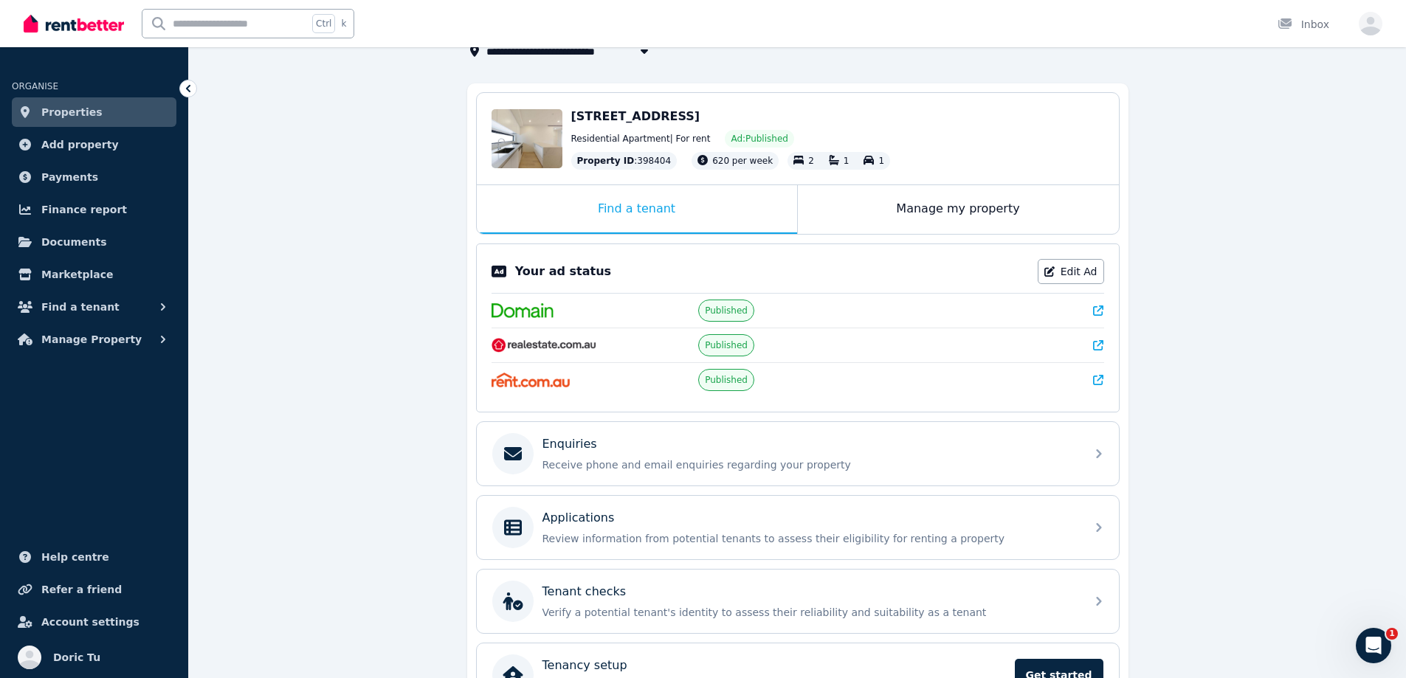
scroll to position [202, 0]
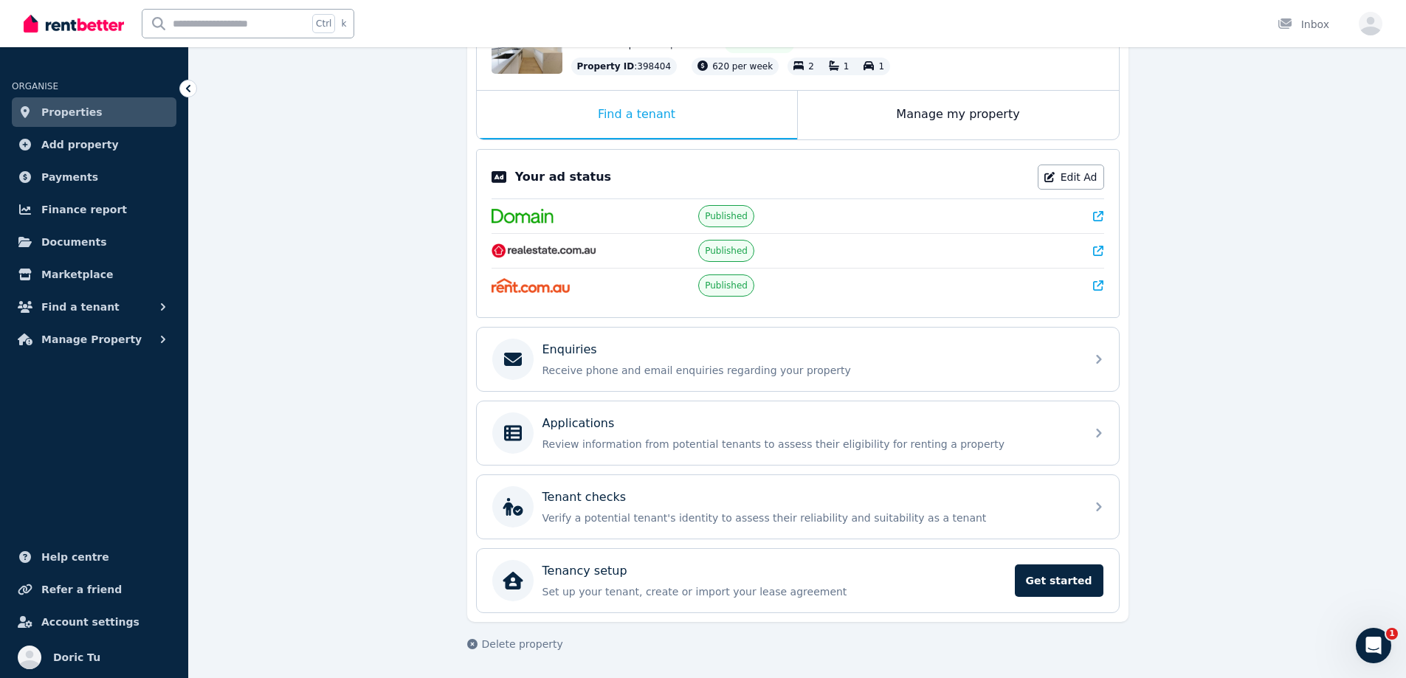
click at [1098, 290] on icon at bounding box center [1098, 286] width 10 height 10
click at [436, 297] on div "**********" at bounding box center [797, 295] width 1217 height 768
